Goal: Browse casually: Explore the website without a specific task or goal

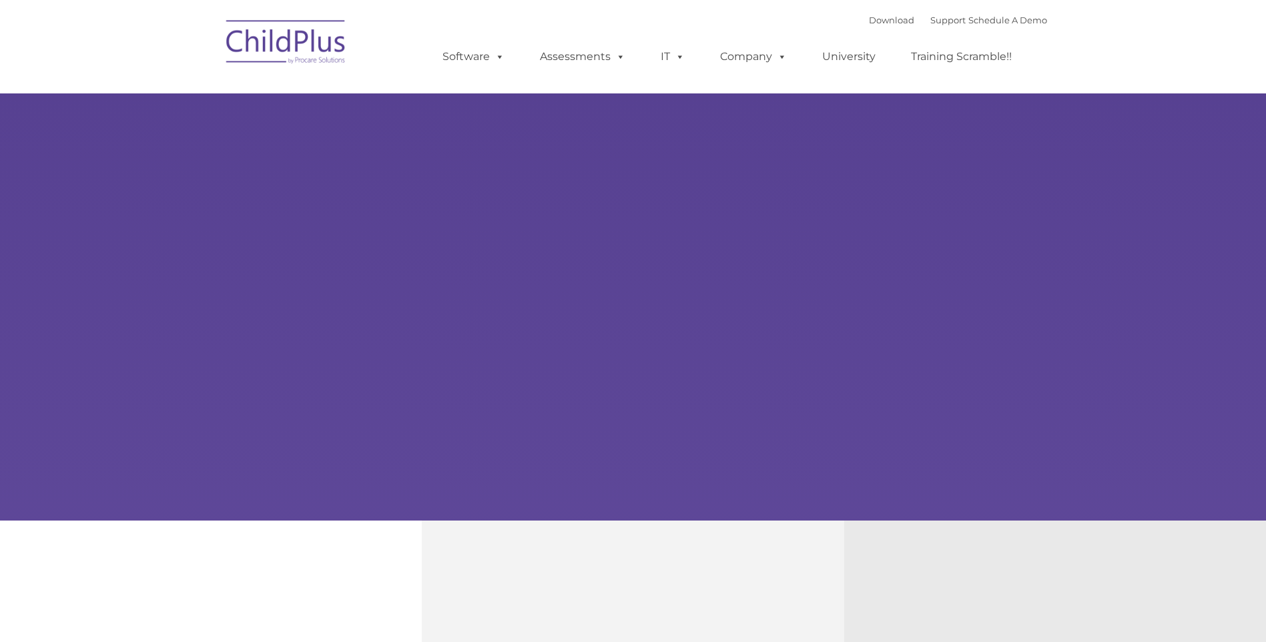
type input ""
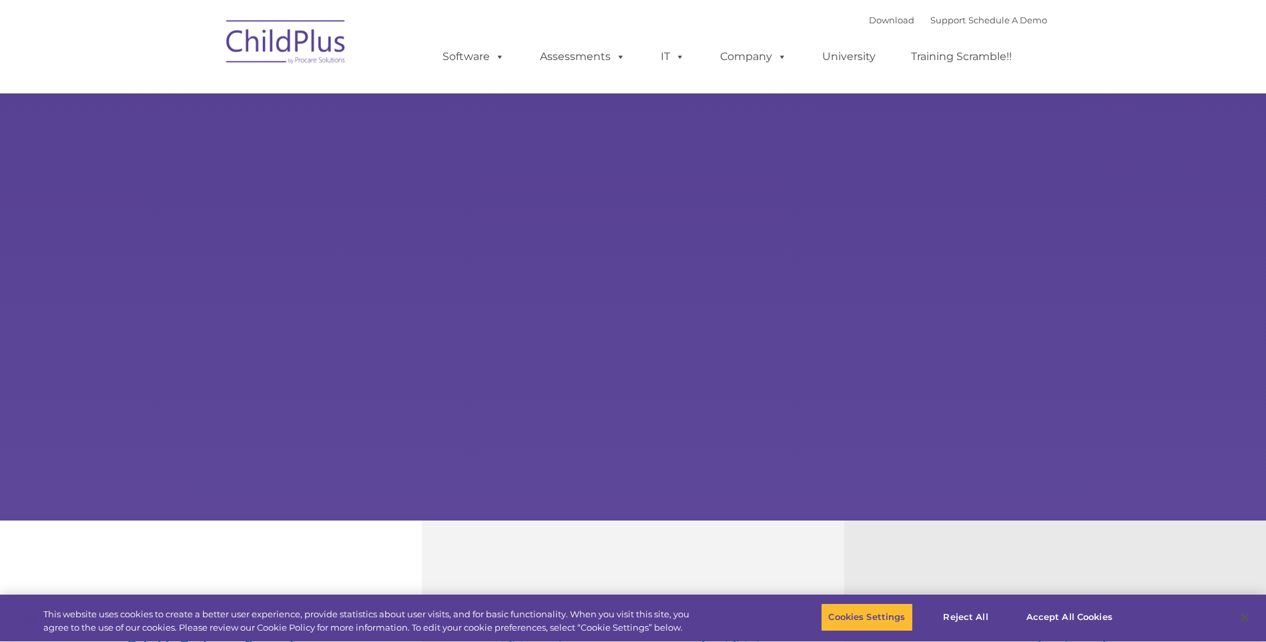
select select "MEDIUM"
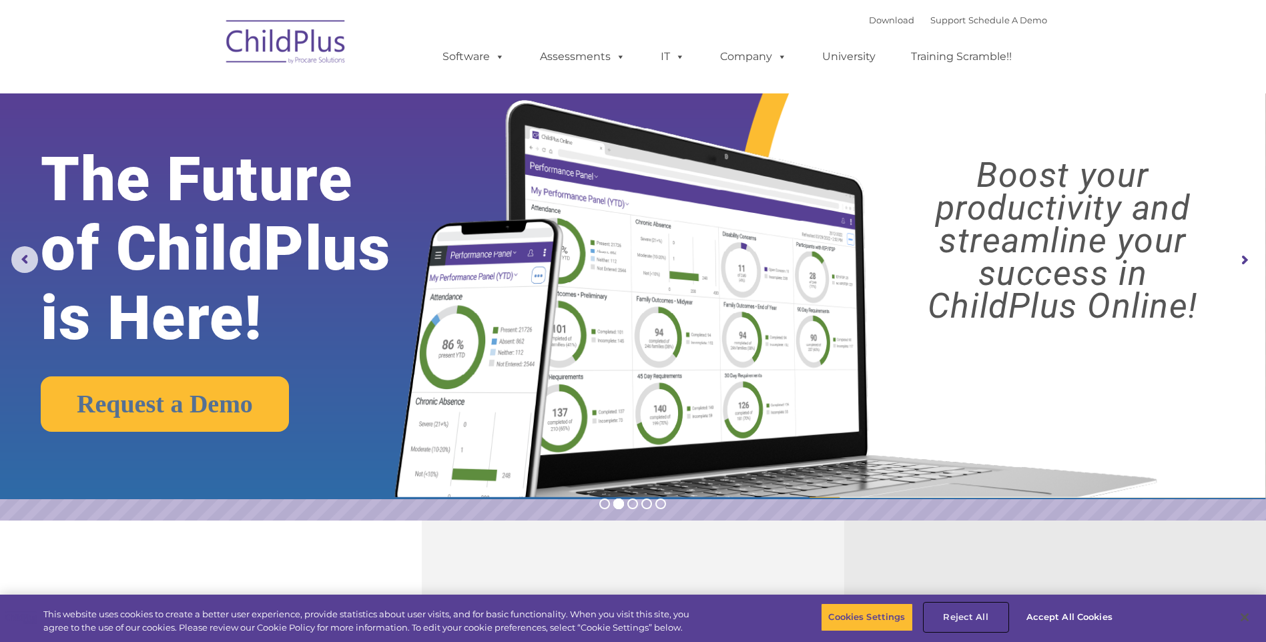
click at [983, 618] on button "Reject All" at bounding box center [966, 618] width 83 height 28
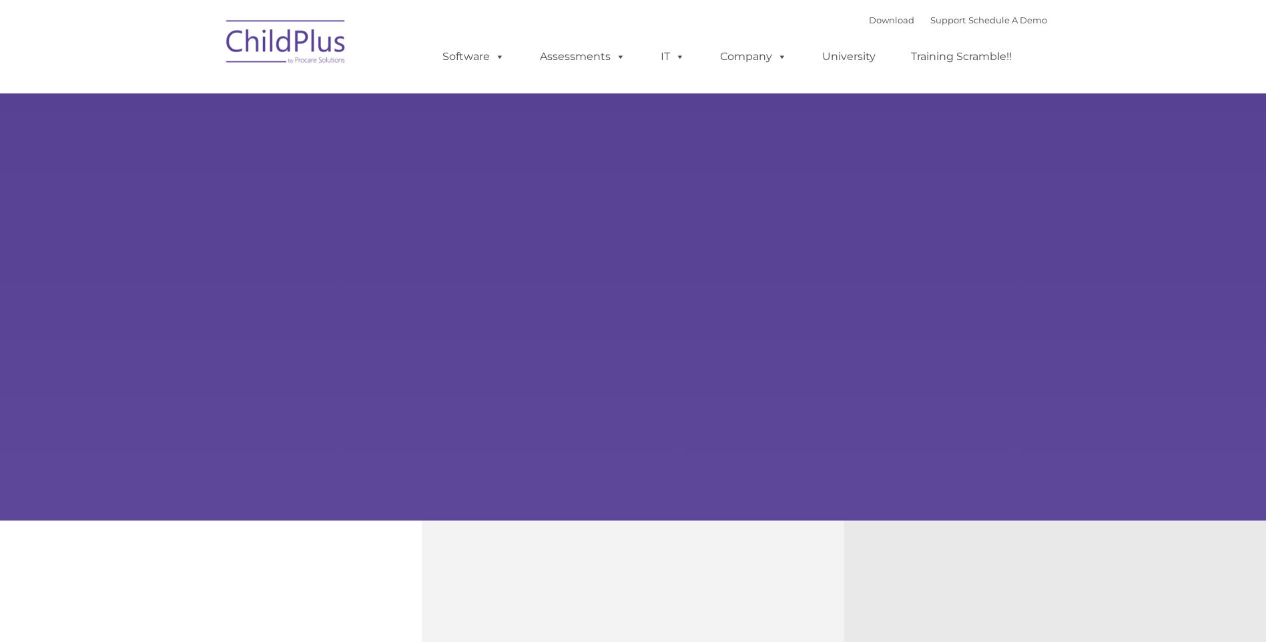
type input ""
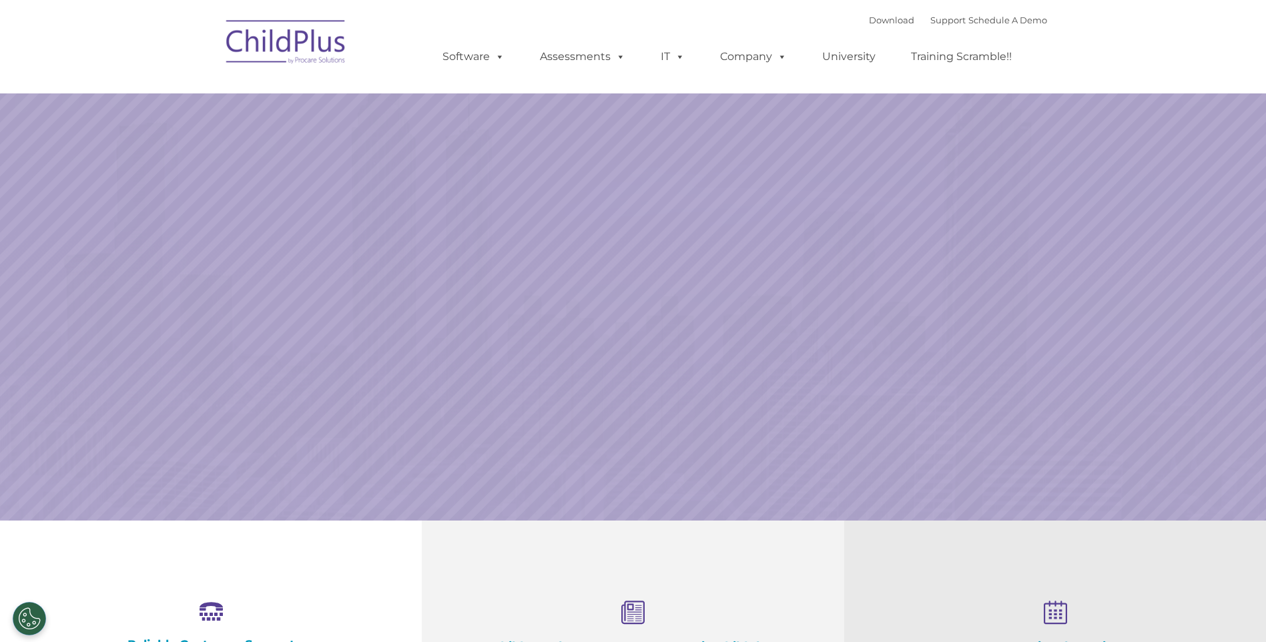
select select "MEDIUM"
